Goal: Task Accomplishment & Management: Manage account settings

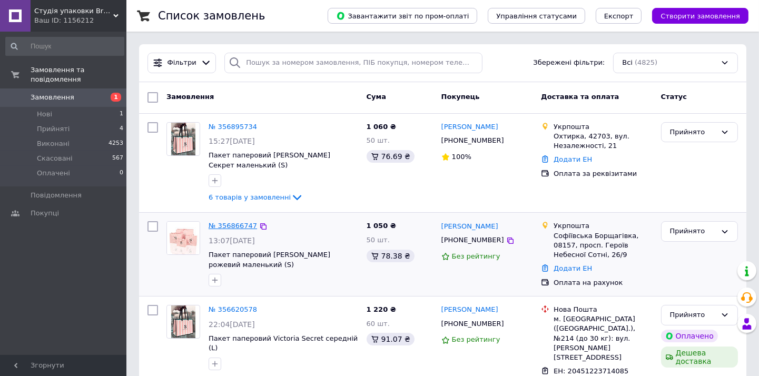
click at [235, 227] on link "№ 356866747" at bounding box center [232, 226] width 48 height 8
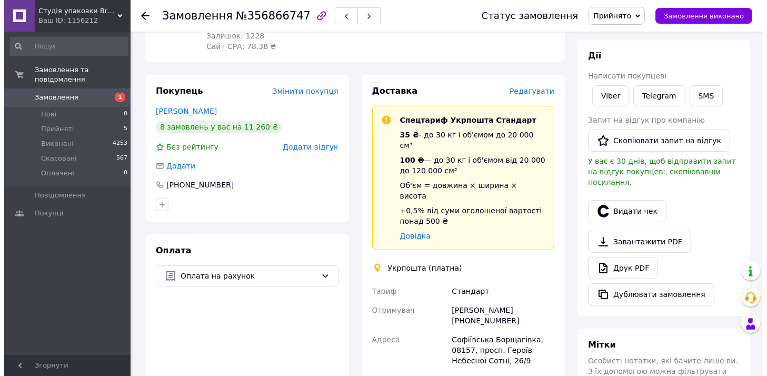
scroll to position [175, 0]
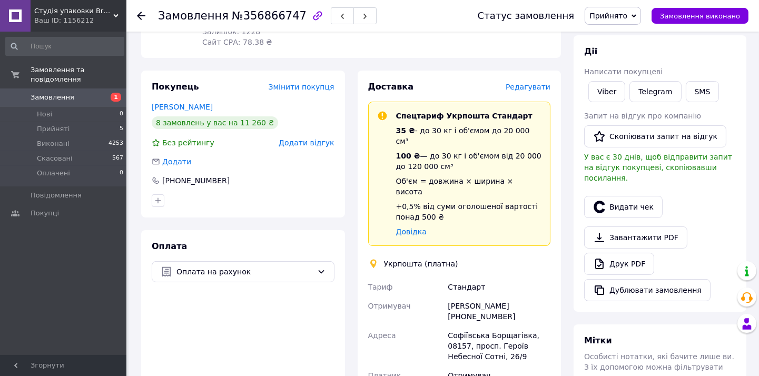
click at [535, 83] on span "Редагувати" at bounding box center [527, 87] width 45 height 8
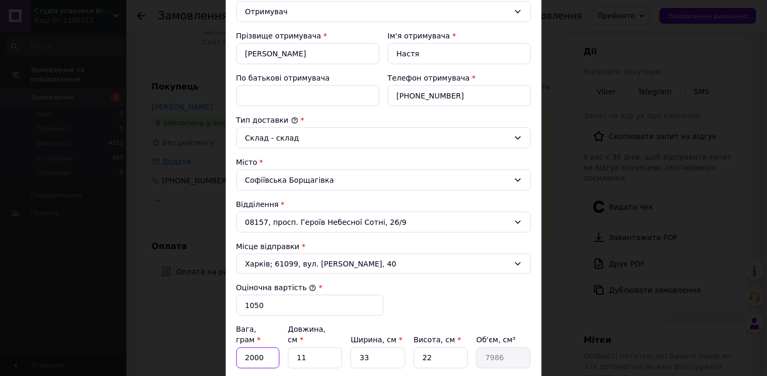
click at [259, 351] on input "2000" at bounding box center [258, 357] width 44 height 21
type input "1900"
type input "2"
type input "1452"
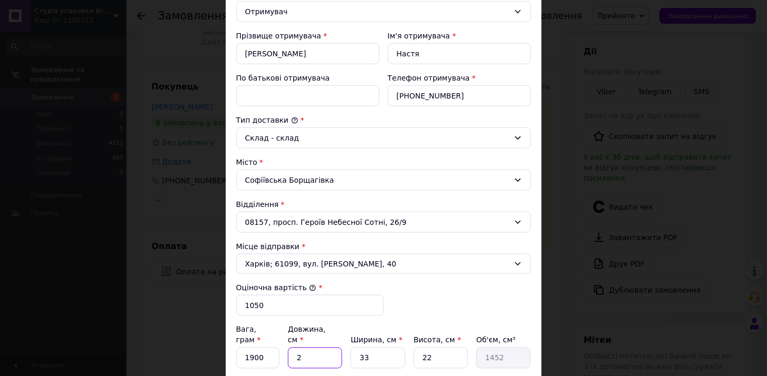
type input "23"
type input "16698"
type input "23"
type input "1"
type input "506"
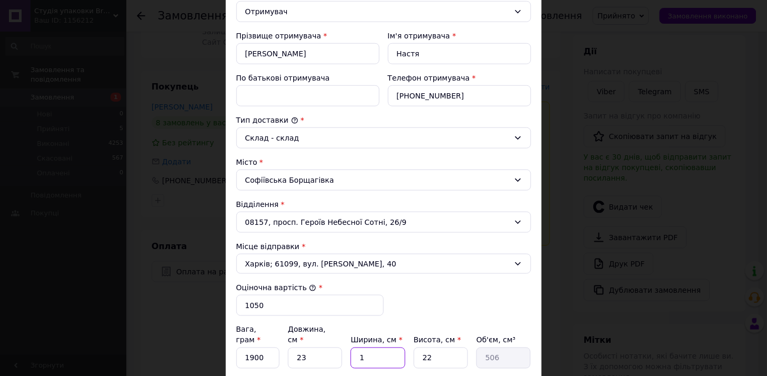
type input "17"
type input "8602"
type input "17"
type input "2"
type input "782"
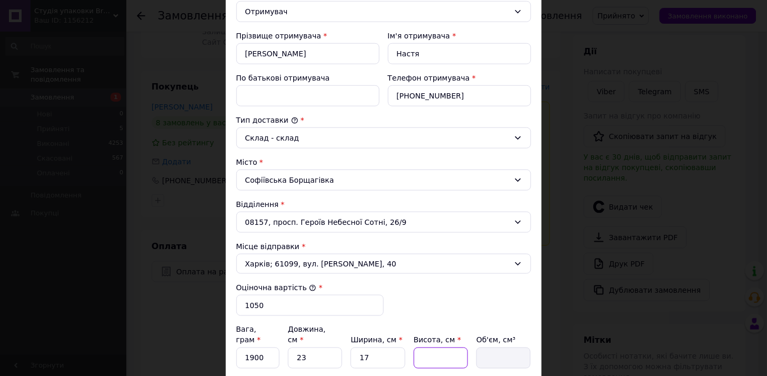
type input "1"
type input "391"
type input "18"
type input "7038"
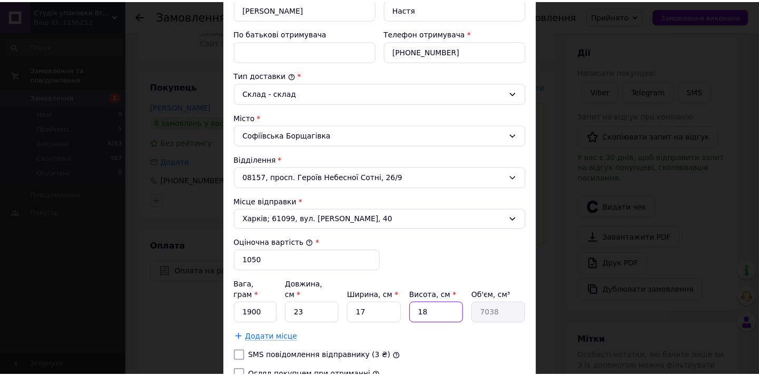
scroll to position [292, 0]
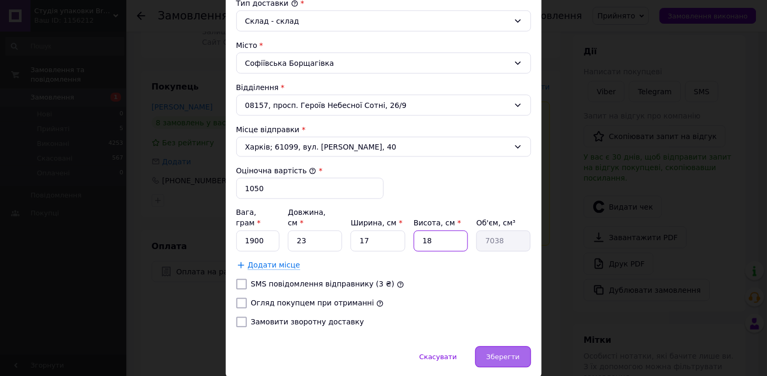
type input "18"
click at [505, 346] on div "Зберегти" at bounding box center [502, 356] width 55 height 21
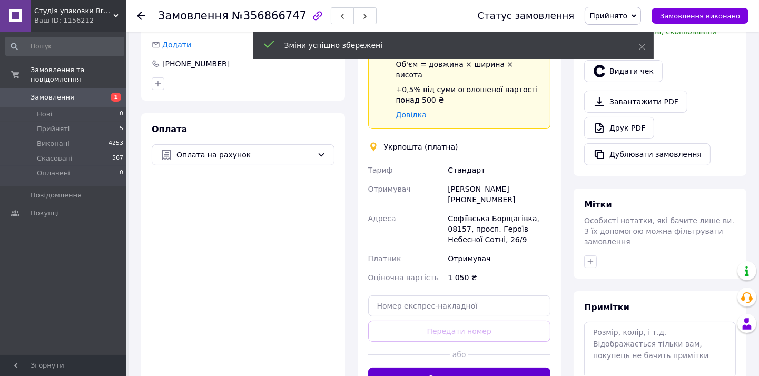
click at [507, 368] on button "Створити ярлик" at bounding box center [459, 378] width 183 height 21
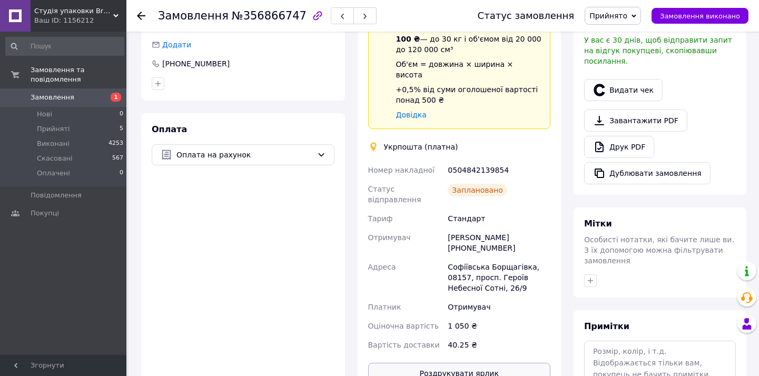
click at [512, 363] on button "Роздрукувати ярлик" at bounding box center [459, 373] width 183 height 21
